Goal: Task Accomplishment & Management: Manage account settings

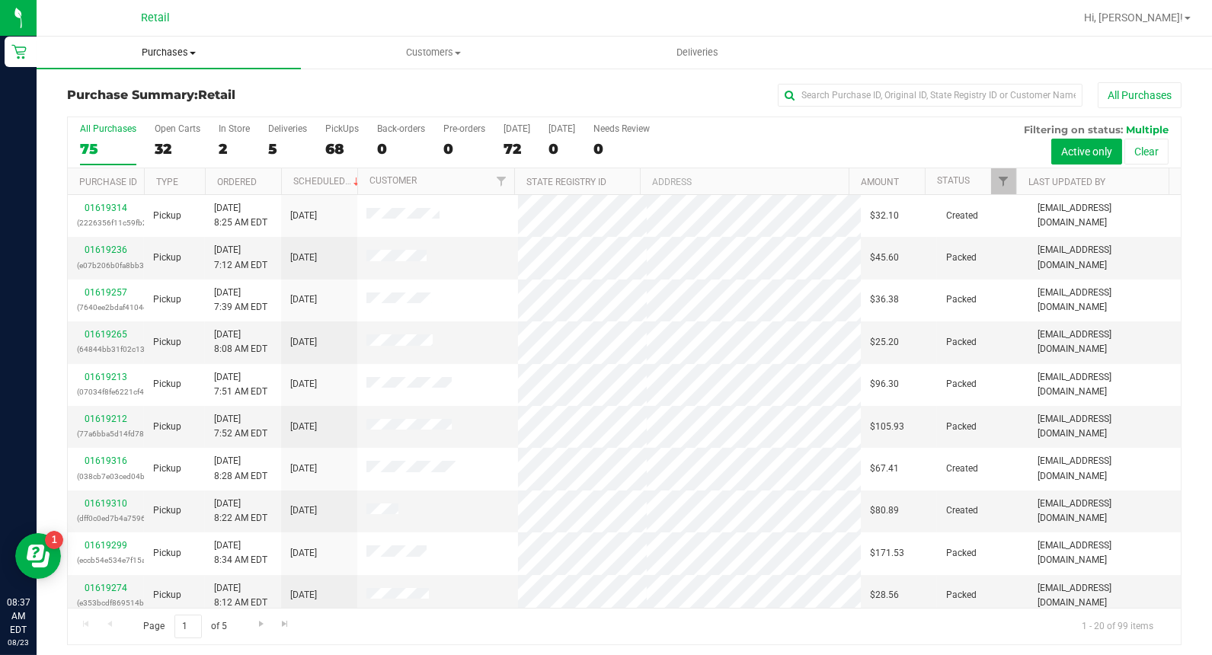
click at [38, 46] on span "Purchases" at bounding box center [169, 53] width 264 height 14
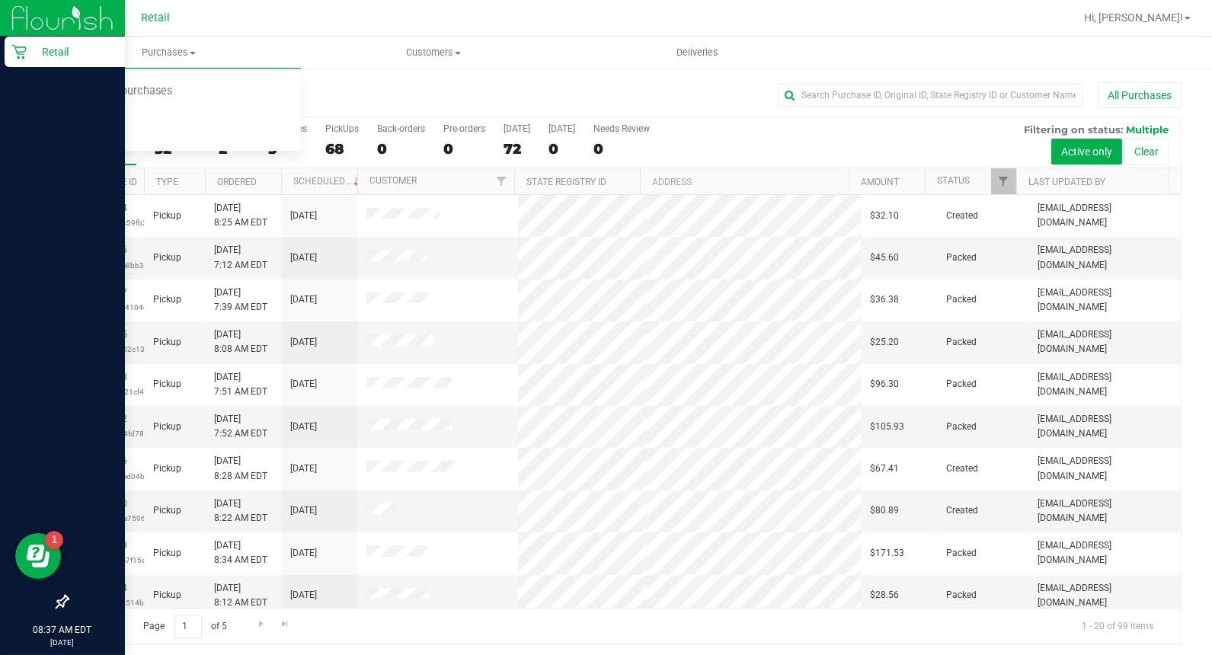
drag, startPoint x: 11, startPoint y: 57, endPoint x: 21, endPoint y: 58, distance: 9.9
click at [11, 58] on icon at bounding box center [18, 51] width 15 height 15
click at [34, 50] on p "Retail" at bounding box center [72, 52] width 91 height 18
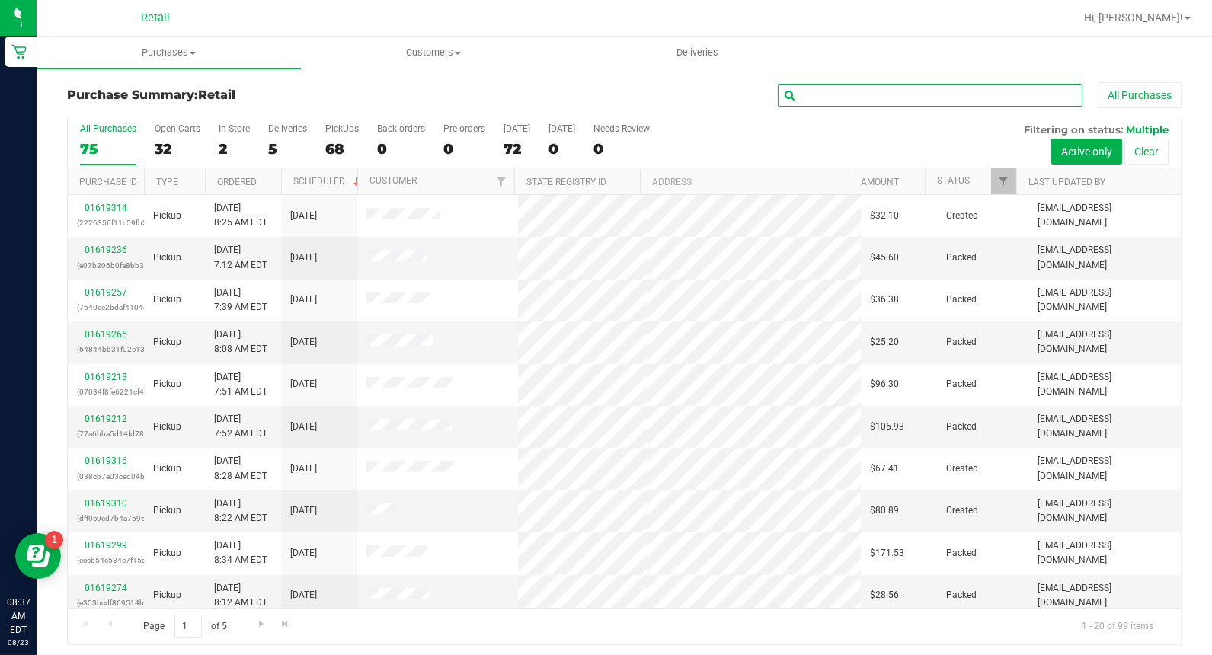
click at [926, 99] on input "text" at bounding box center [930, 95] width 305 height 23
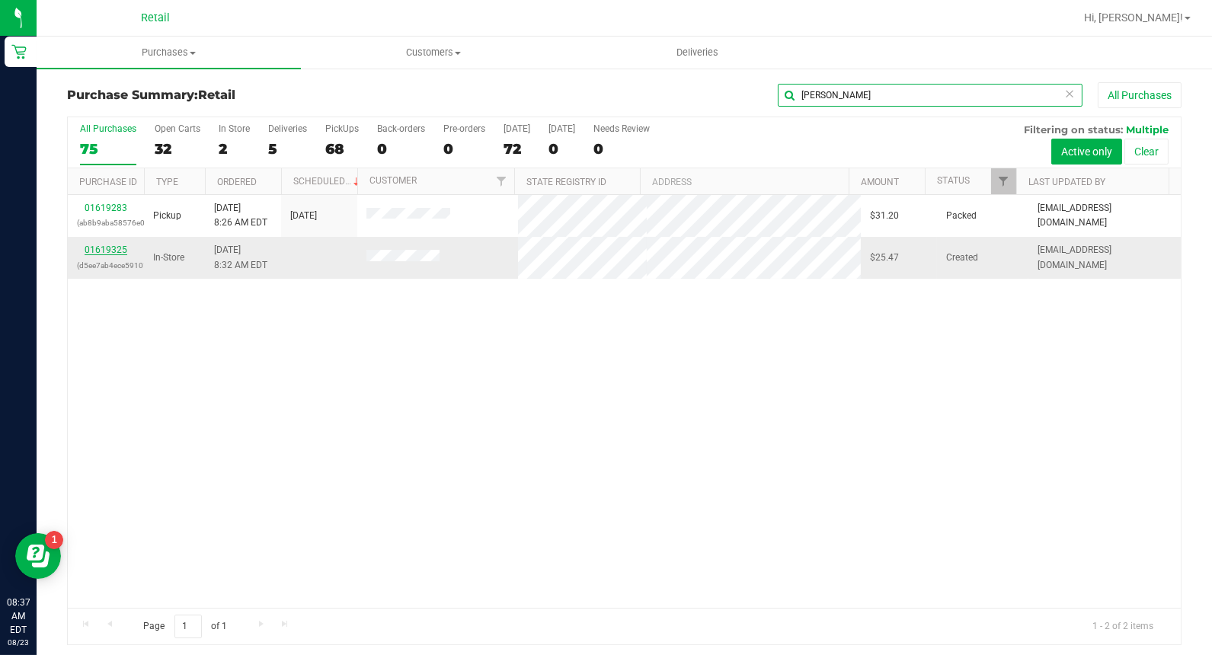
type input "[PERSON_NAME]"
click at [117, 253] on link "01619325" at bounding box center [106, 249] width 43 height 11
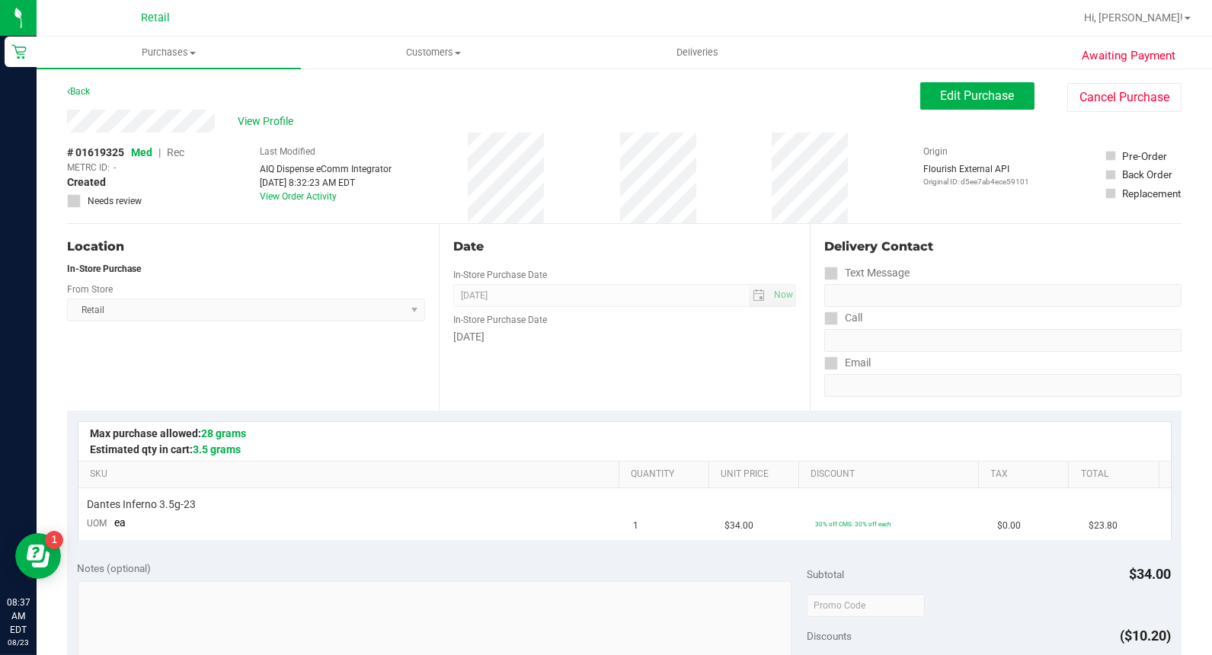
click at [64, 90] on div "Awaiting Payment Back Edit Purchase Cancel Purchase View Profile # 01619325 Med…" at bounding box center [624, 638] width 1175 height 1143
click at [77, 90] on link "Back" at bounding box center [78, 91] width 23 height 11
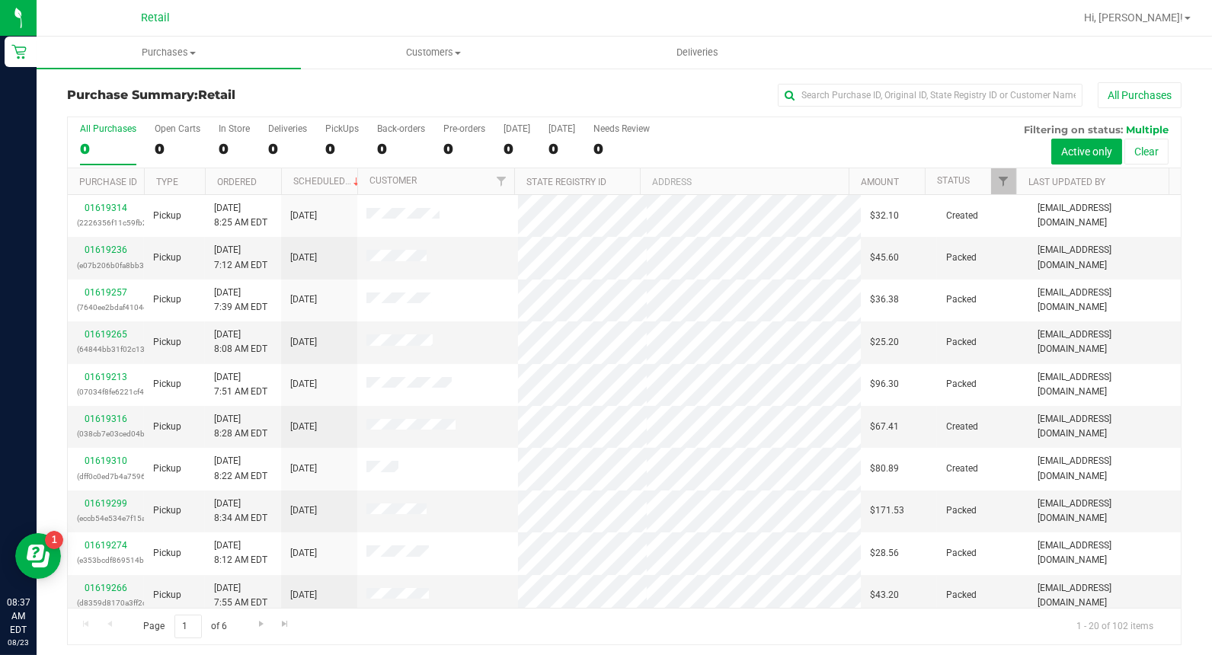
click at [46, 69] on link "Purchases Summary of purchases Fulfillment All purchases" at bounding box center [169, 53] width 264 height 32
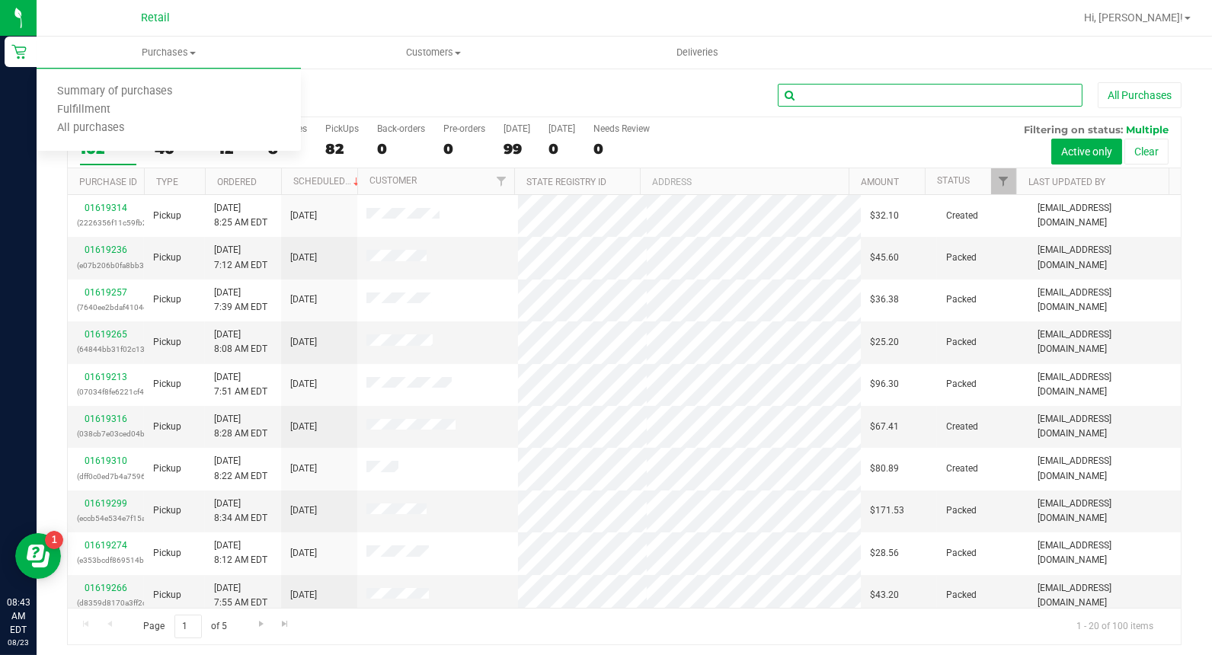
click at [802, 87] on input "text" at bounding box center [930, 95] width 305 height 23
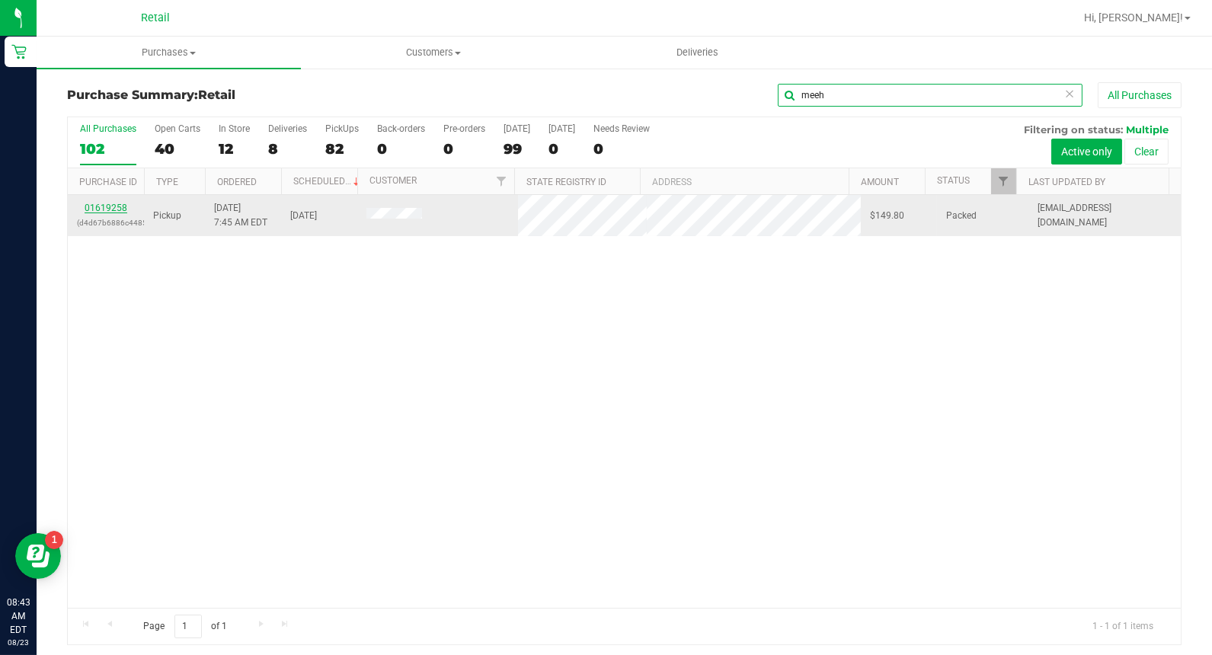
type input "meeh"
click at [109, 207] on link "01619258" at bounding box center [106, 208] width 43 height 11
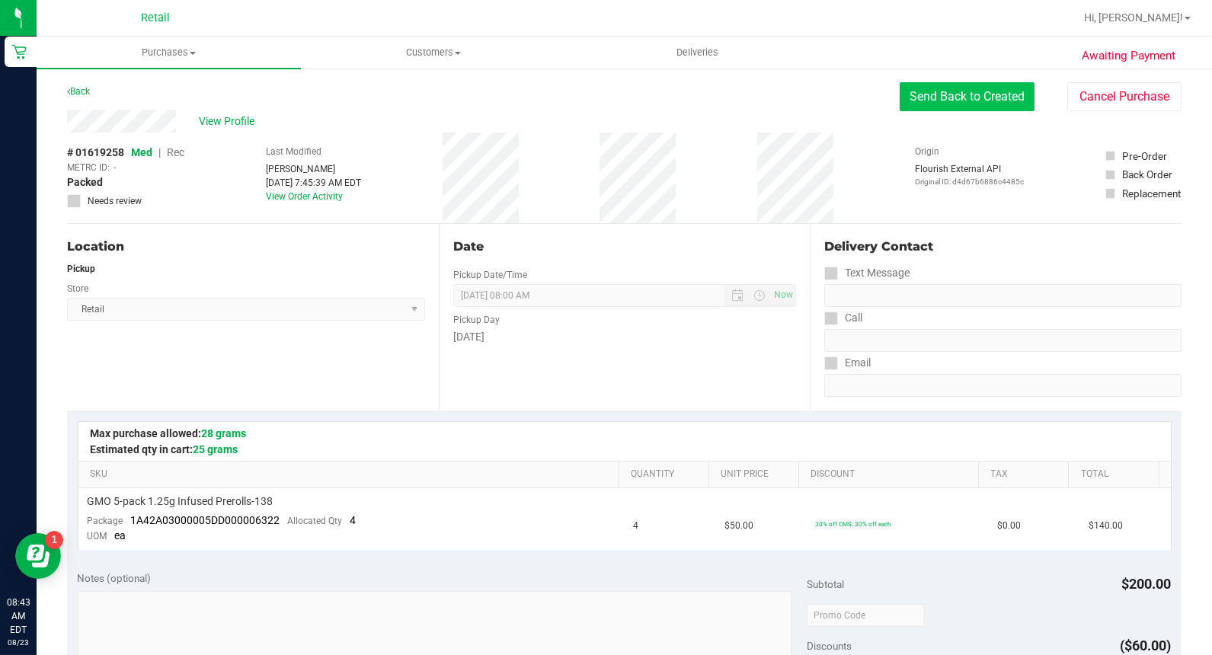
drag, startPoint x: 945, startPoint y: 97, endPoint x: 871, endPoint y: 103, distance: 74.1
click at [946, 97] on button "Send Back to Created" at bounding box center [967, 96] width 135 height 29
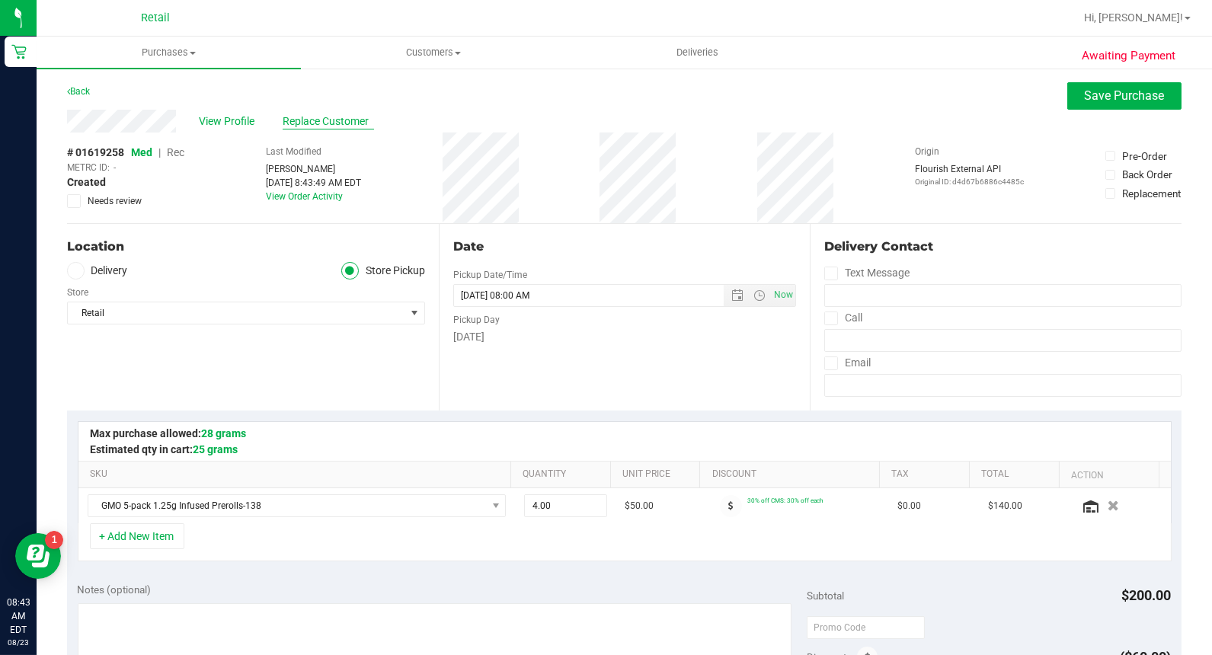
click at [347, 120] on span "Replace Customer" at bounding box center [328, 121] width 91 height 16
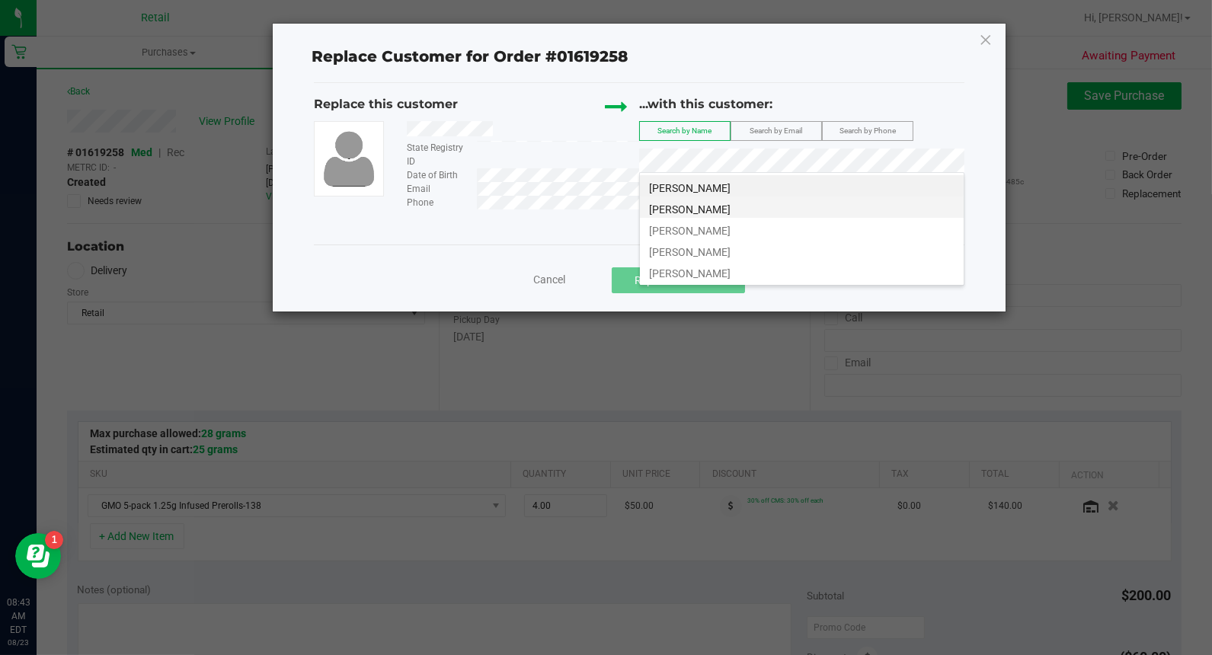
click at [705, 214] on span "[PERSON_NAME]" at bounding box center [689, 209] width 81 height 12
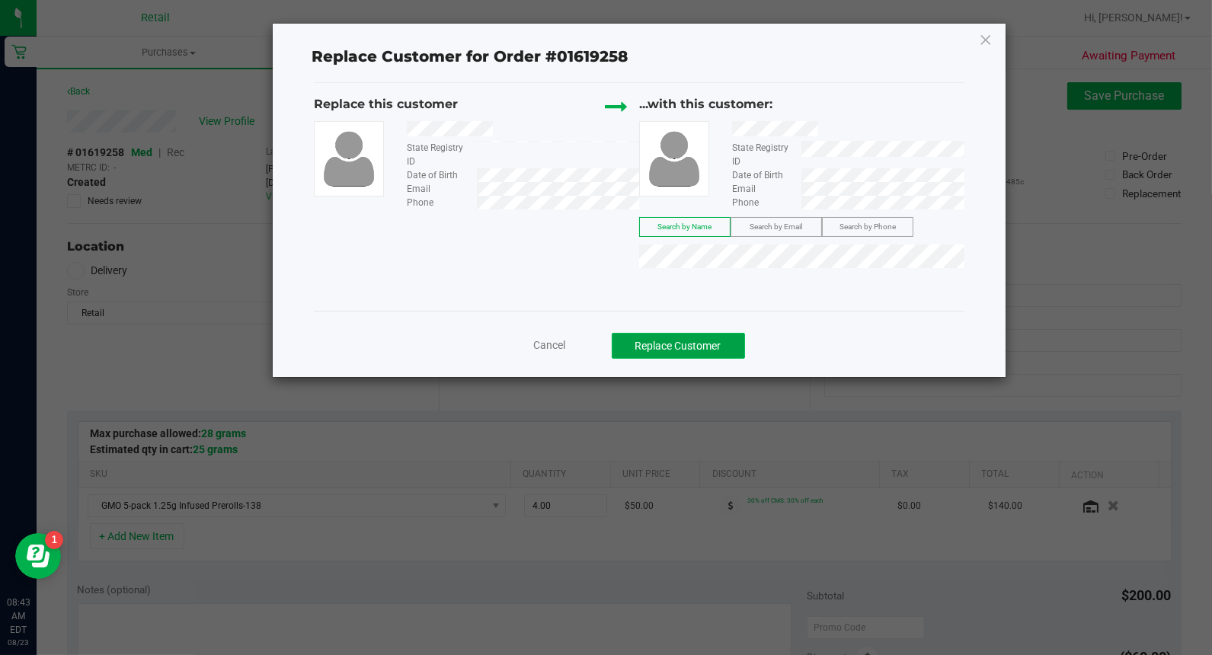
click at [717, 338] on button "Replace Customer" at bounding box center [678, 346] width 133 height 26
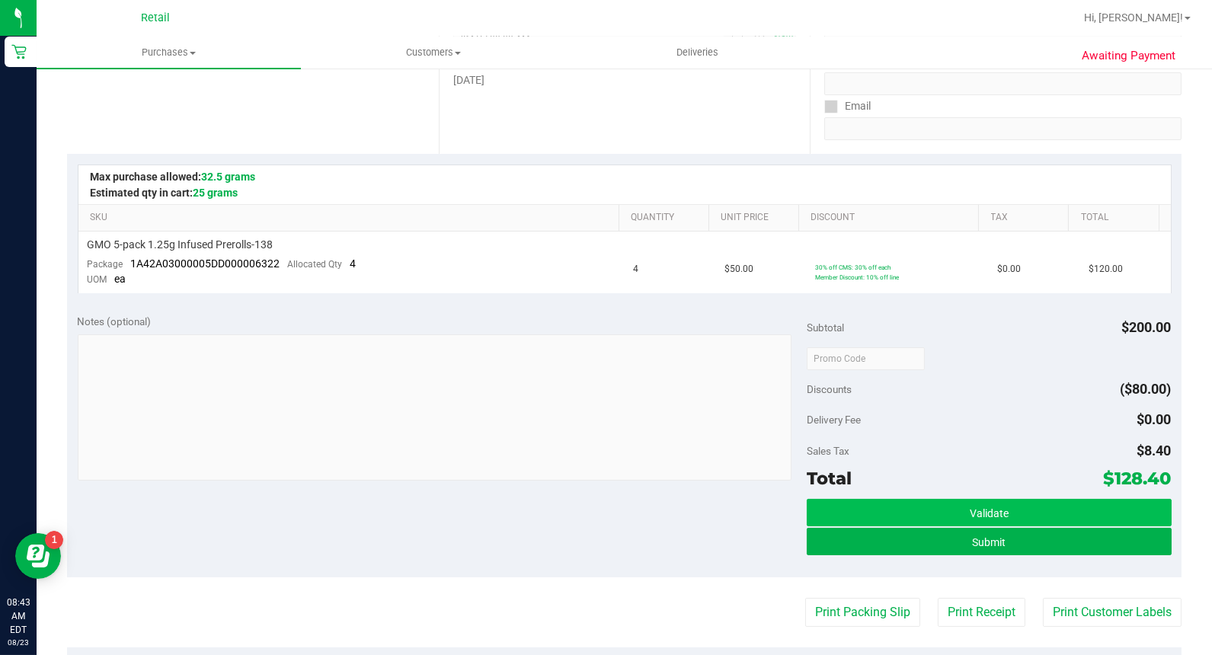
scroll to position [423, 0]
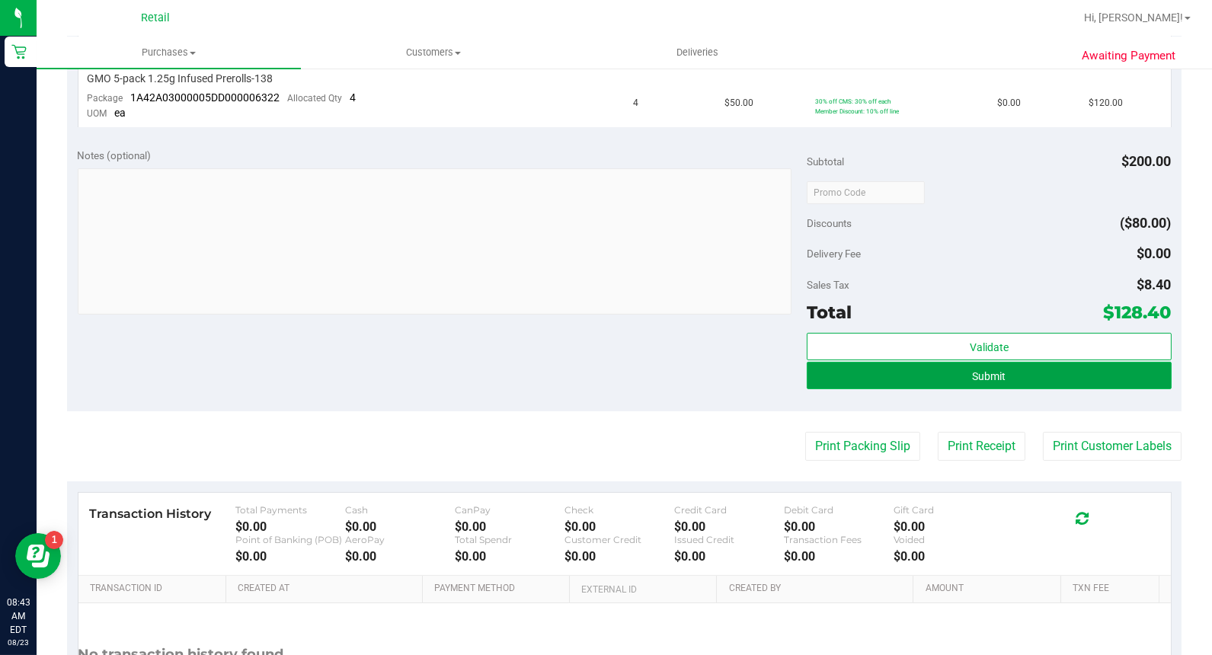
click at [1039, 388] on button "Submit" at bounding box center [989, 375] width 365 height 27
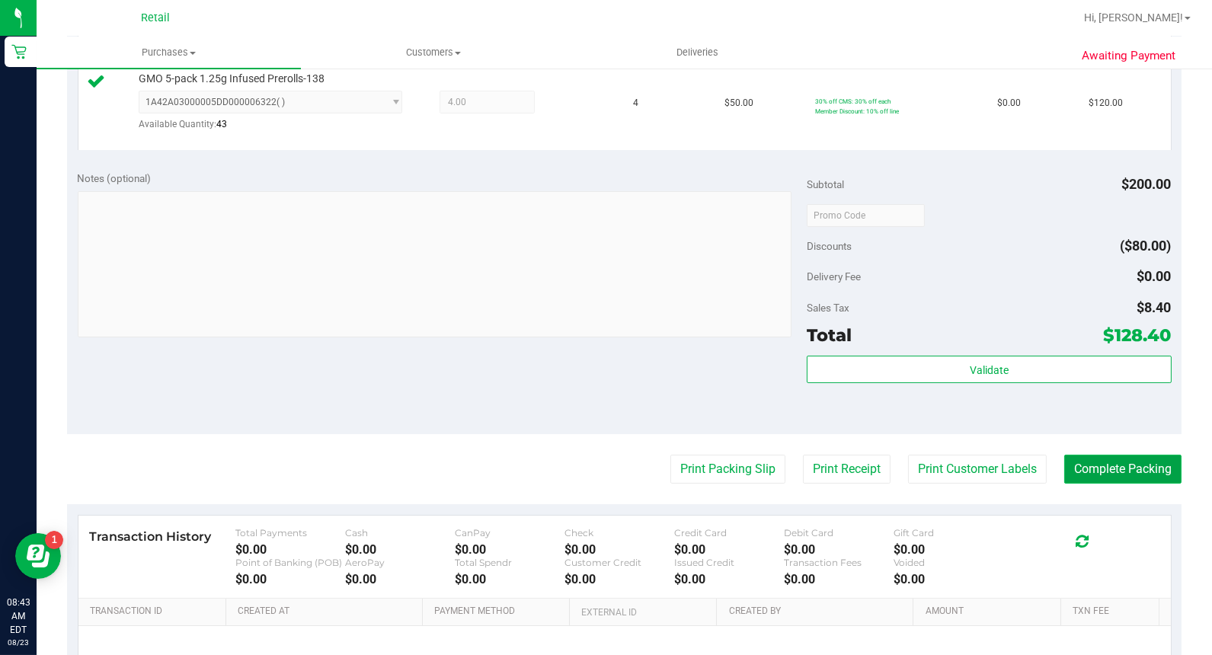
click at [1095, 472] on button "Complete Packing" at bounding box center [1122, 469] width 117 height 29
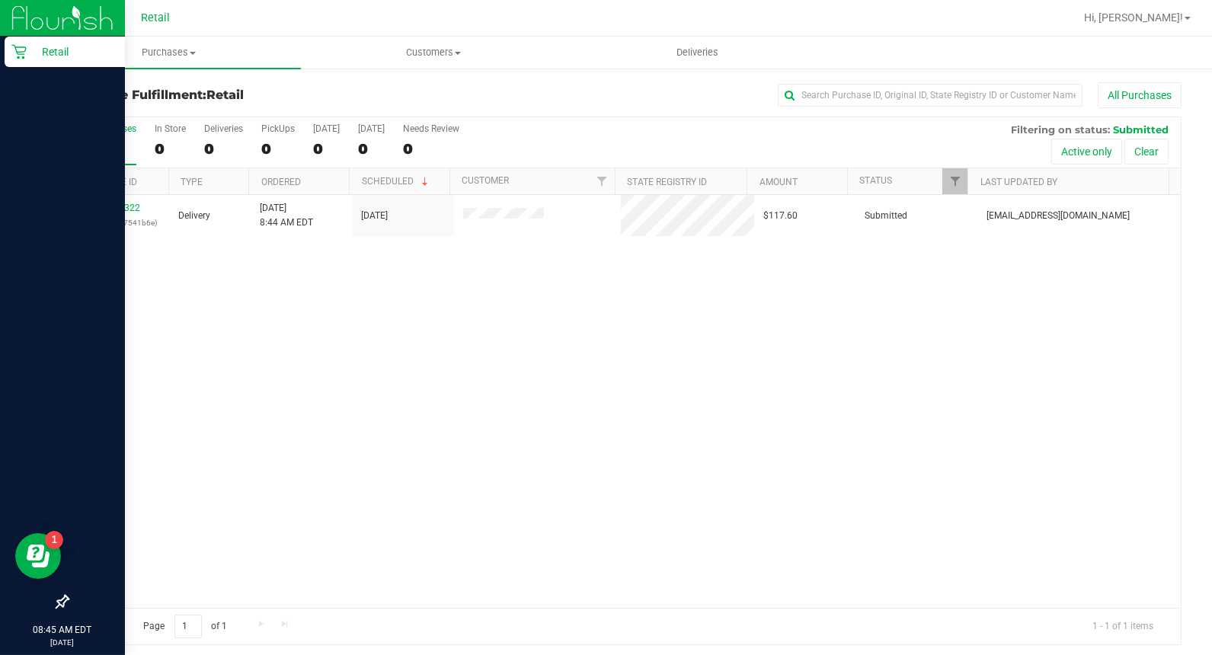
click at [13, 42] on div "Retail" at bounding box center [65, 52] width 120 height 30
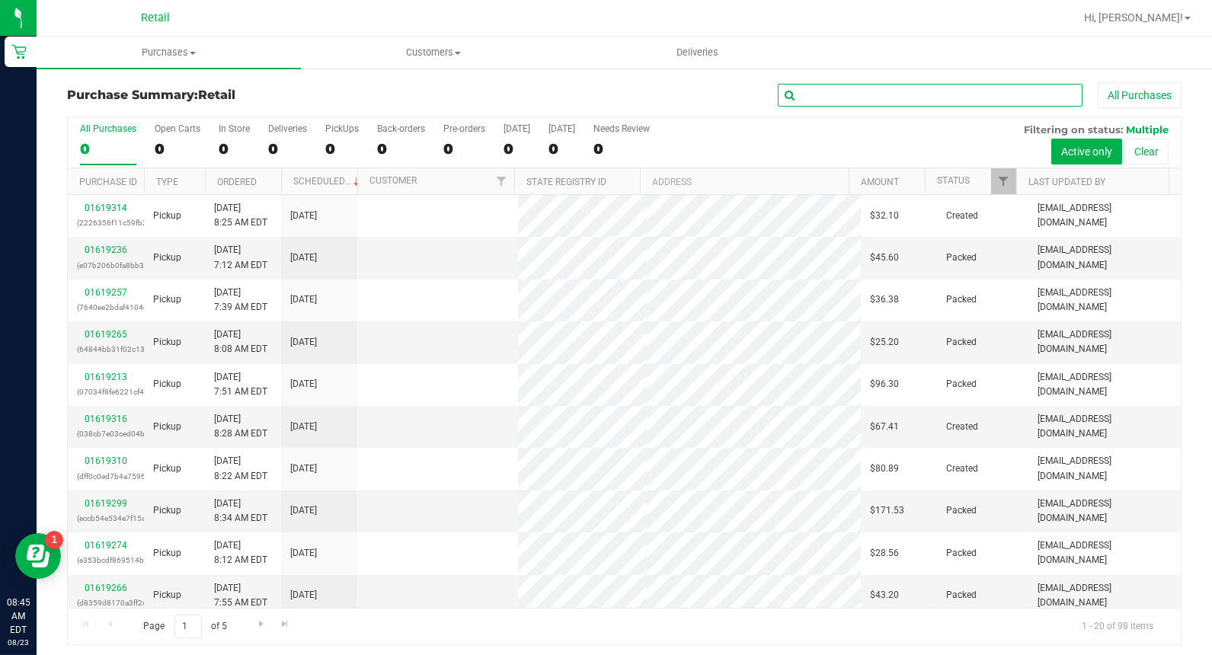
click at [859, 97] on input "text" at bounding box center [930, 95] width 305 height 23
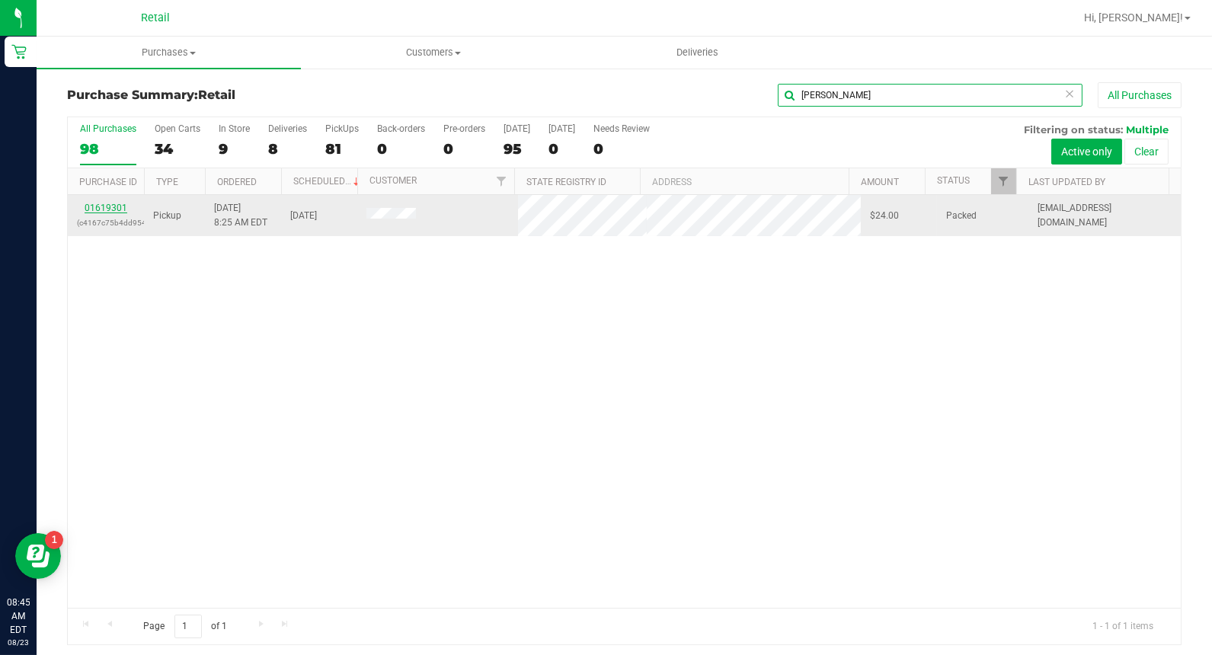
type input "[PERSON_NAME]"
click at [109, 208] on link "01619301" at bounding box center [106, 208] width 43 height 11
